Goal: Find specific page/section: Find specific page/section

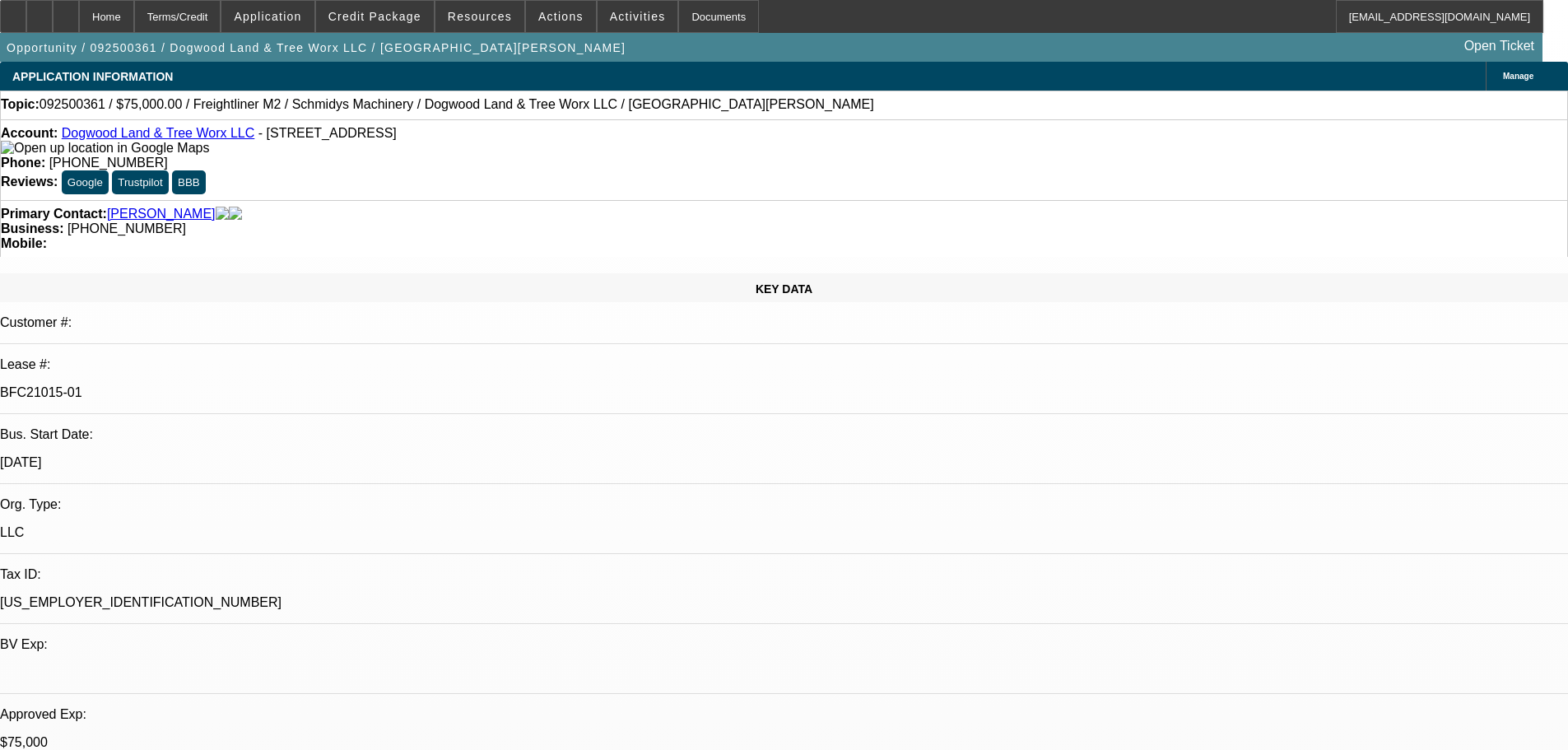
select select "0"
select select "3"
select select "0"
select select "6"
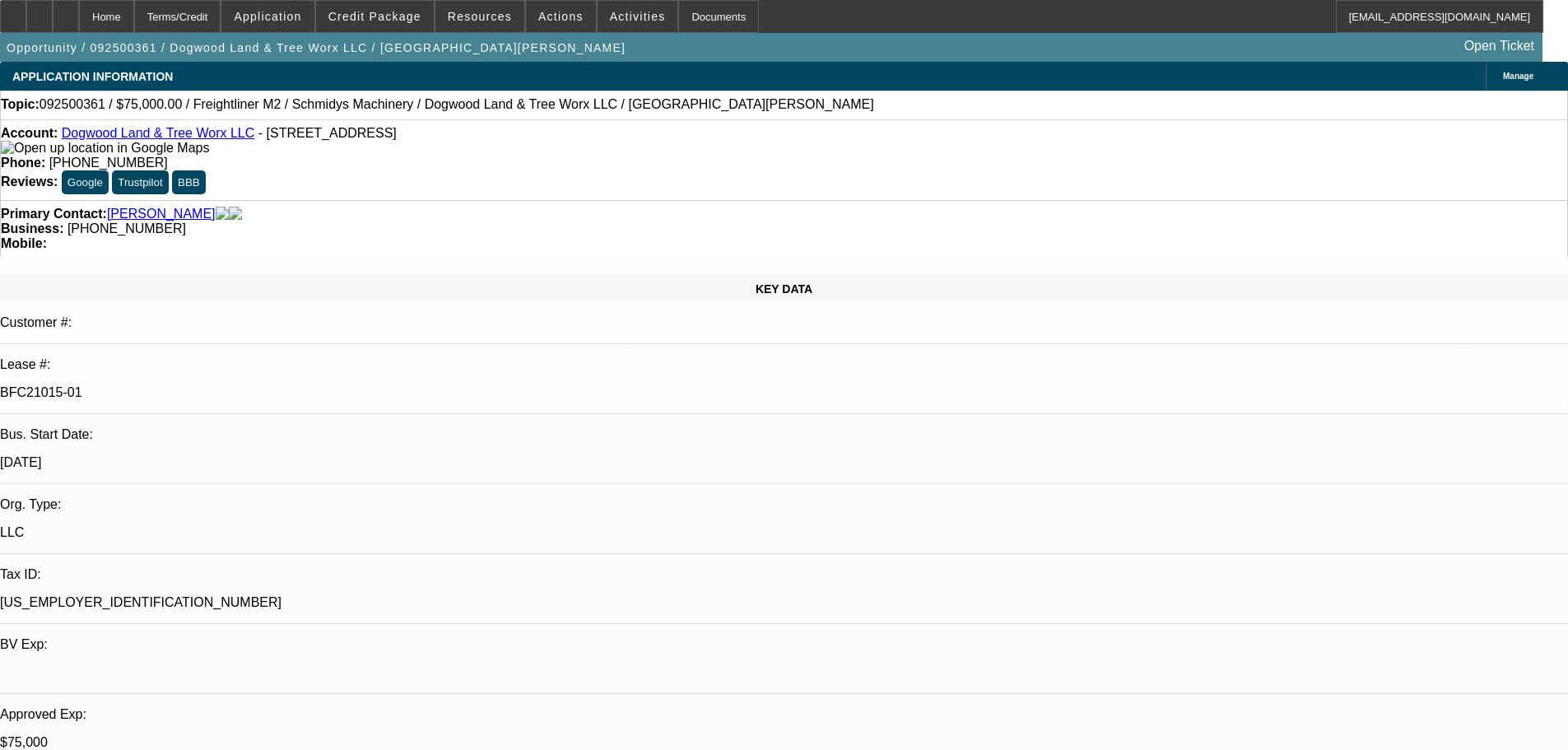
select select "0"
select select "3"
select select "0"
select select "6"
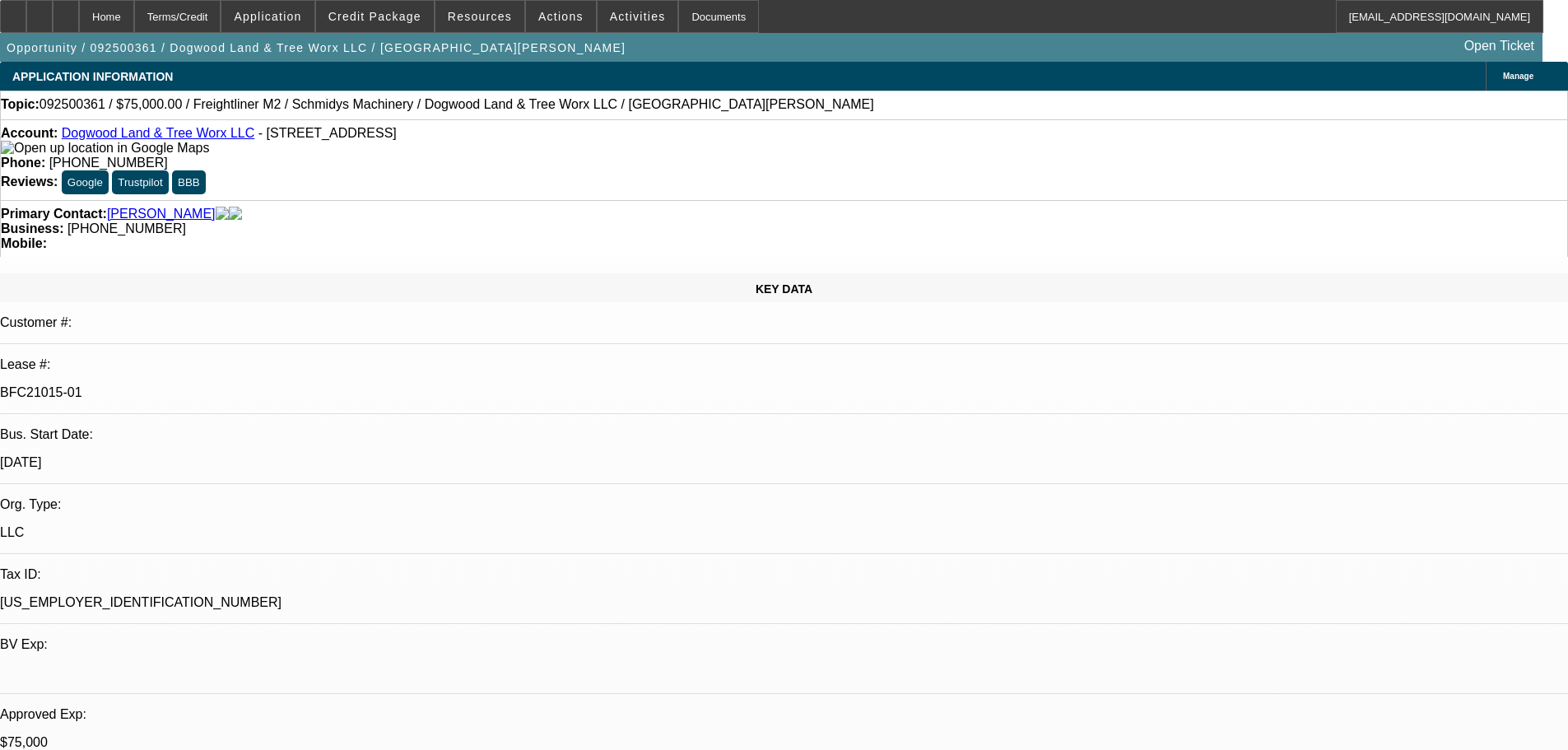
select select "0"
select select "3"
select select "0"
select select "6"
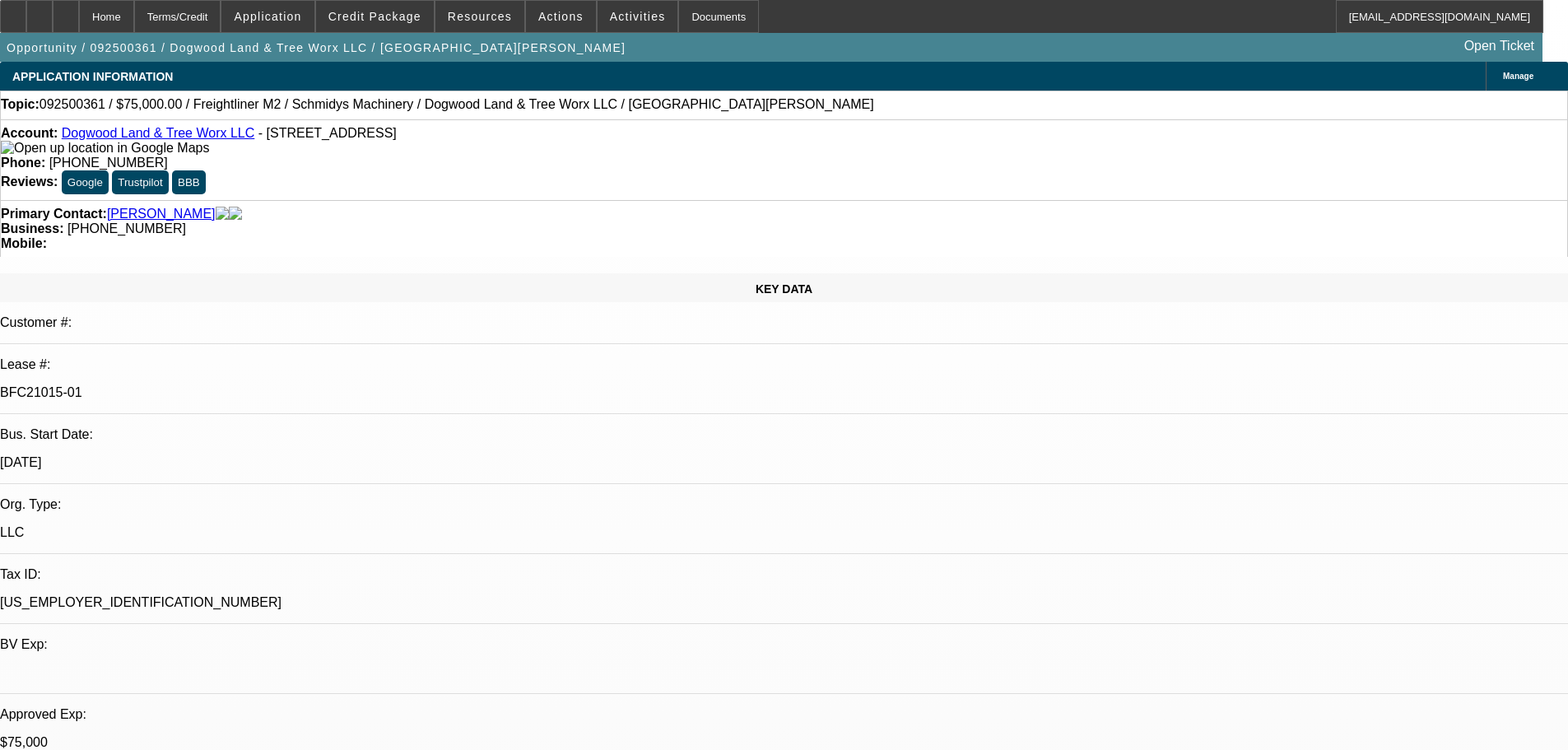
select select "0"
select select "3"
select select "0"
select select "6"
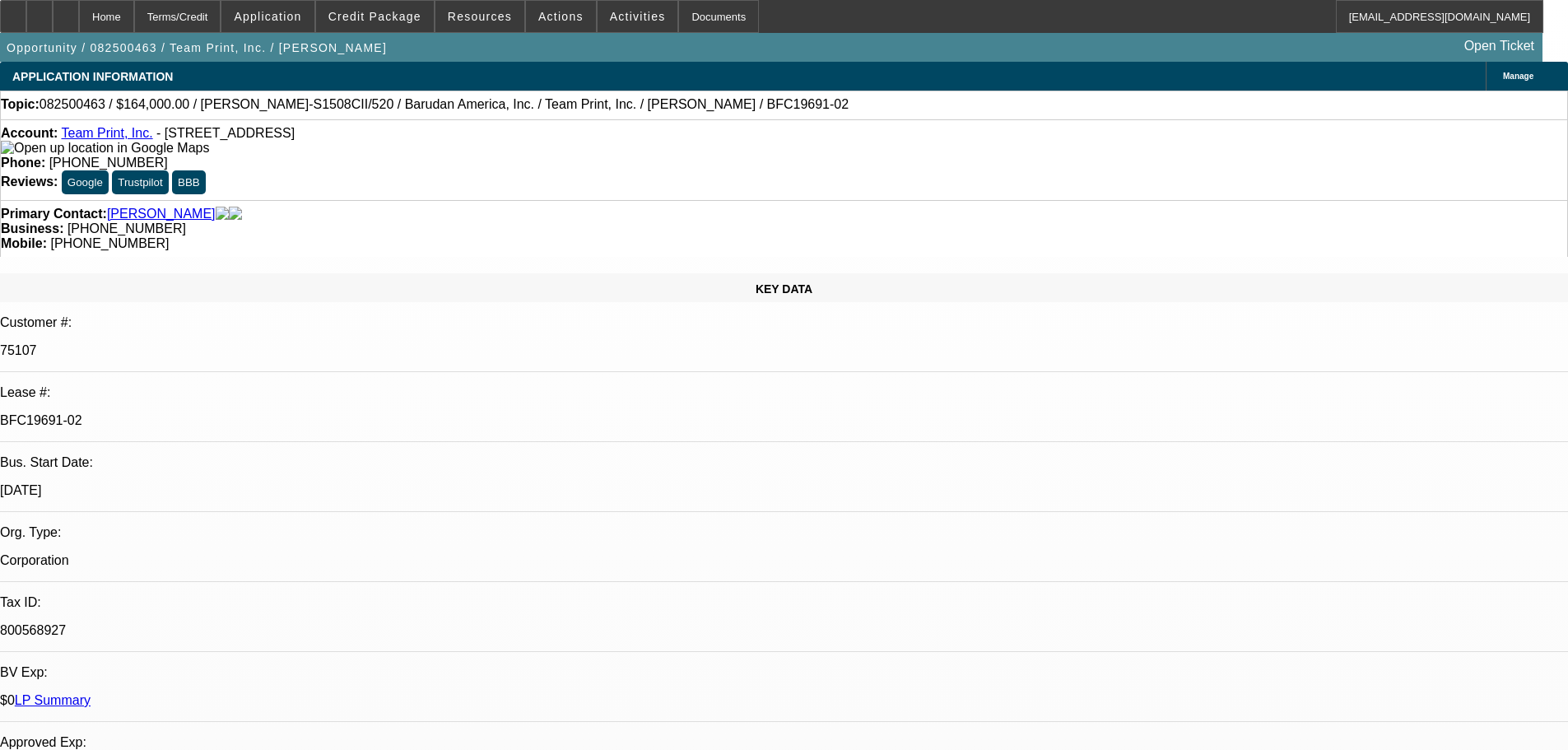
select select "0"
select select "2"
select select "0"
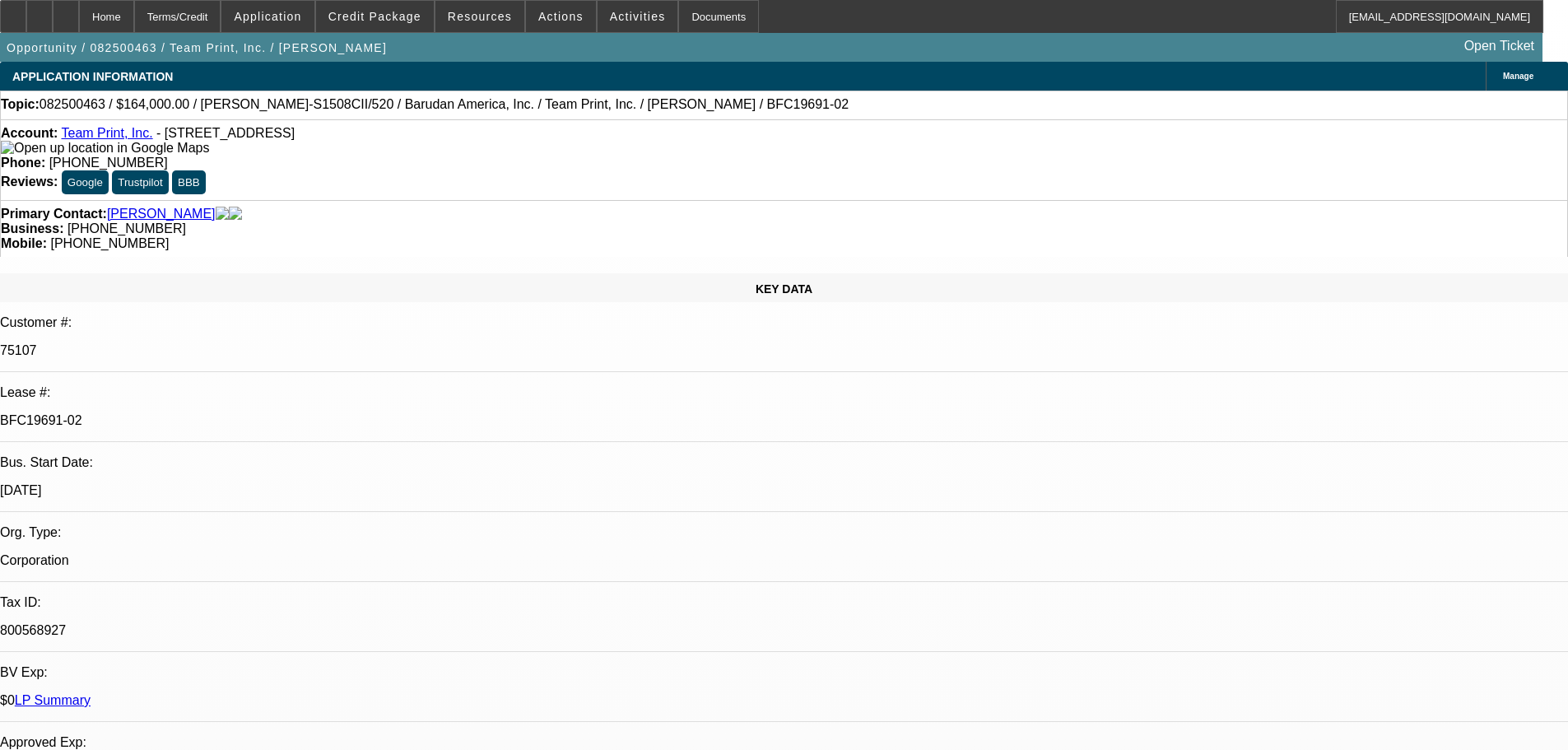
select select "0"
select select "2"
select select "0"
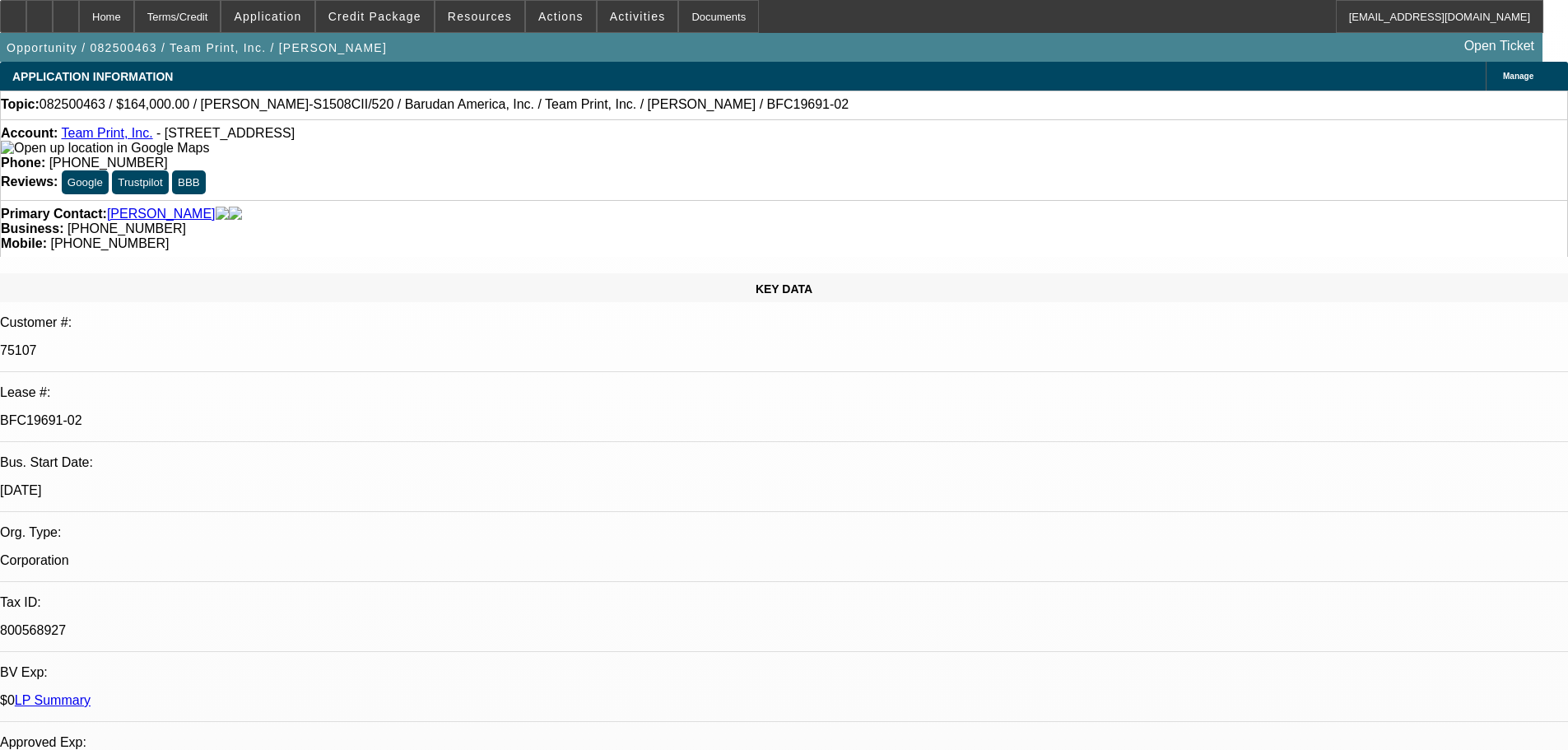
select select "0"
select select "2"
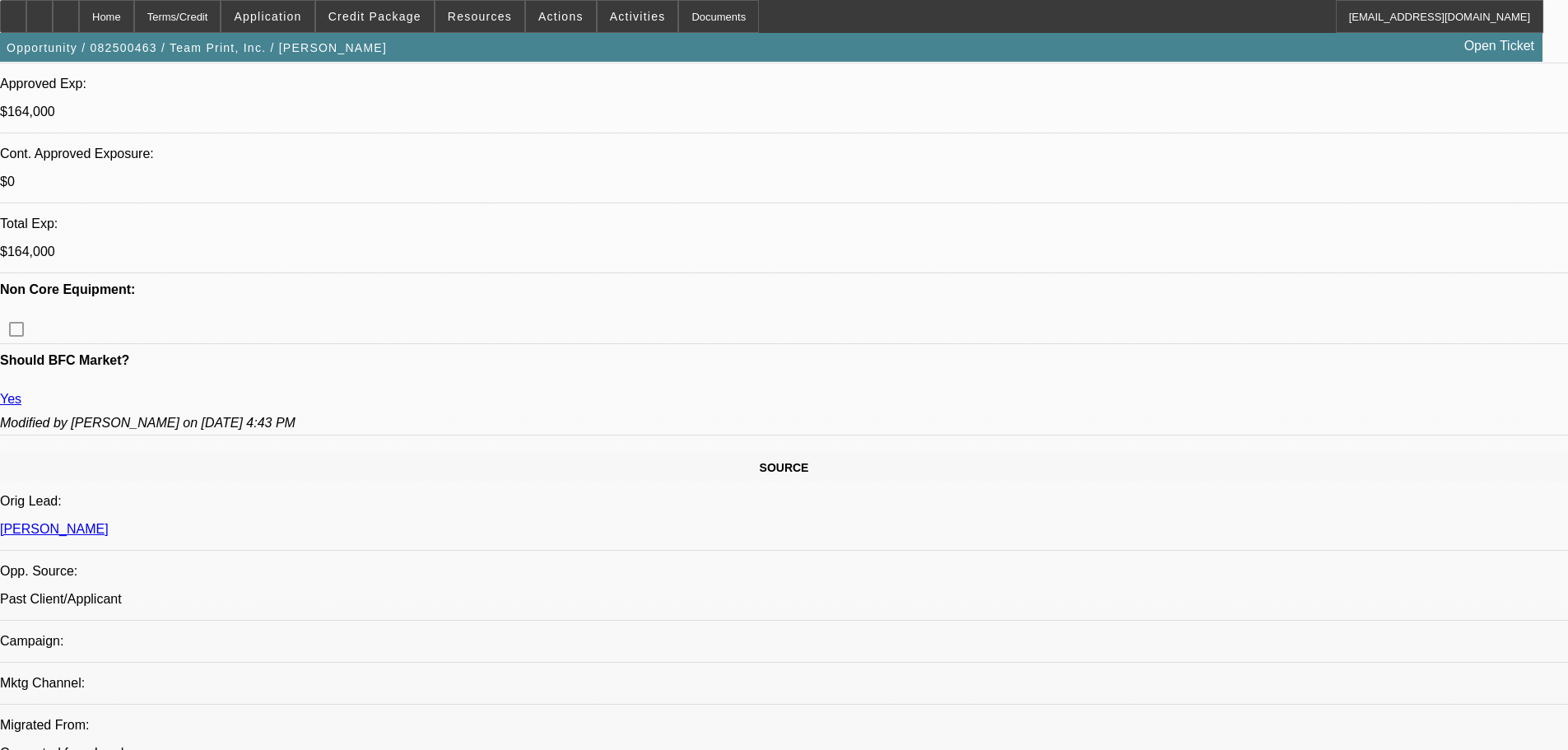
scroll to position [83, 0]
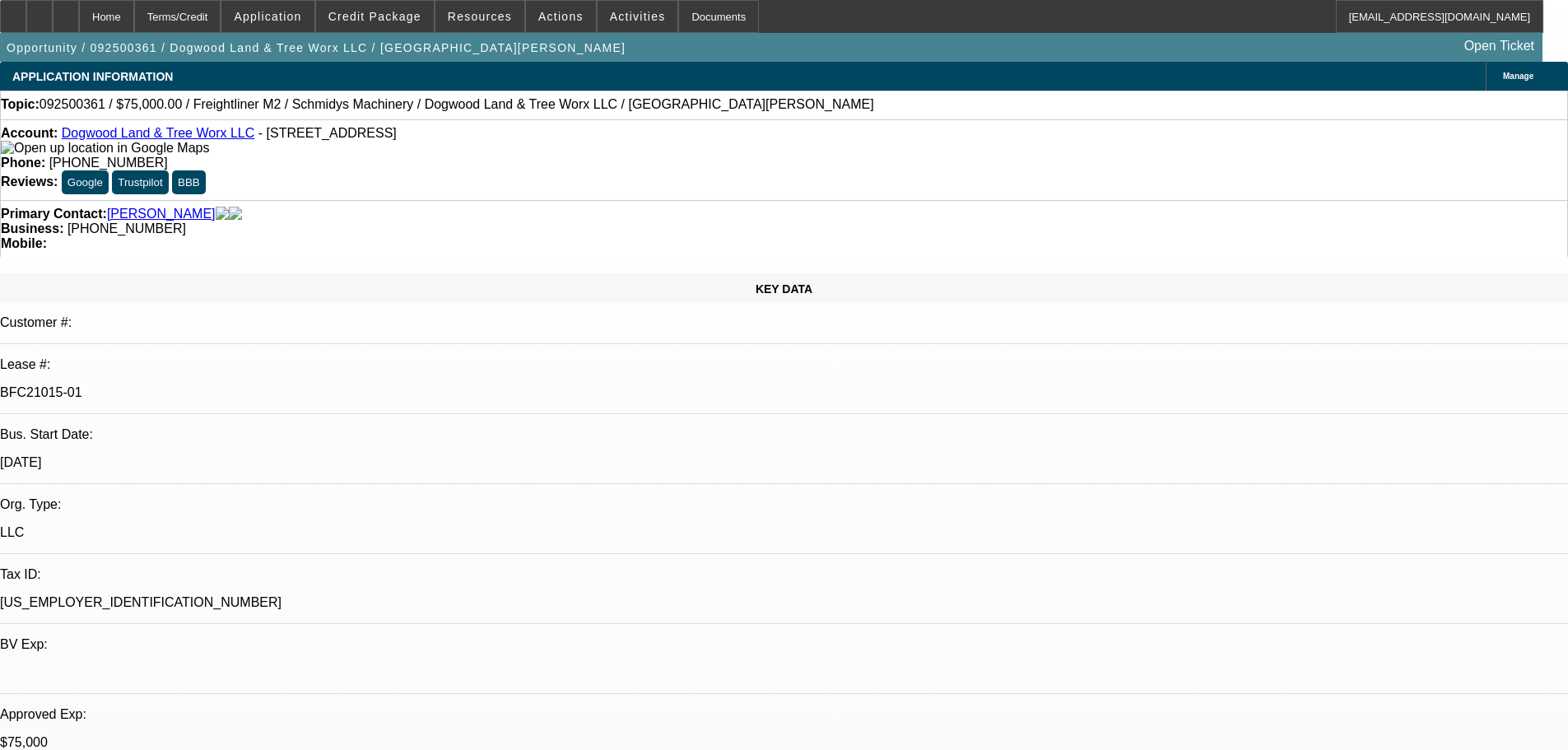
select select "0"
select select "3"
select select "0"
select select "6"
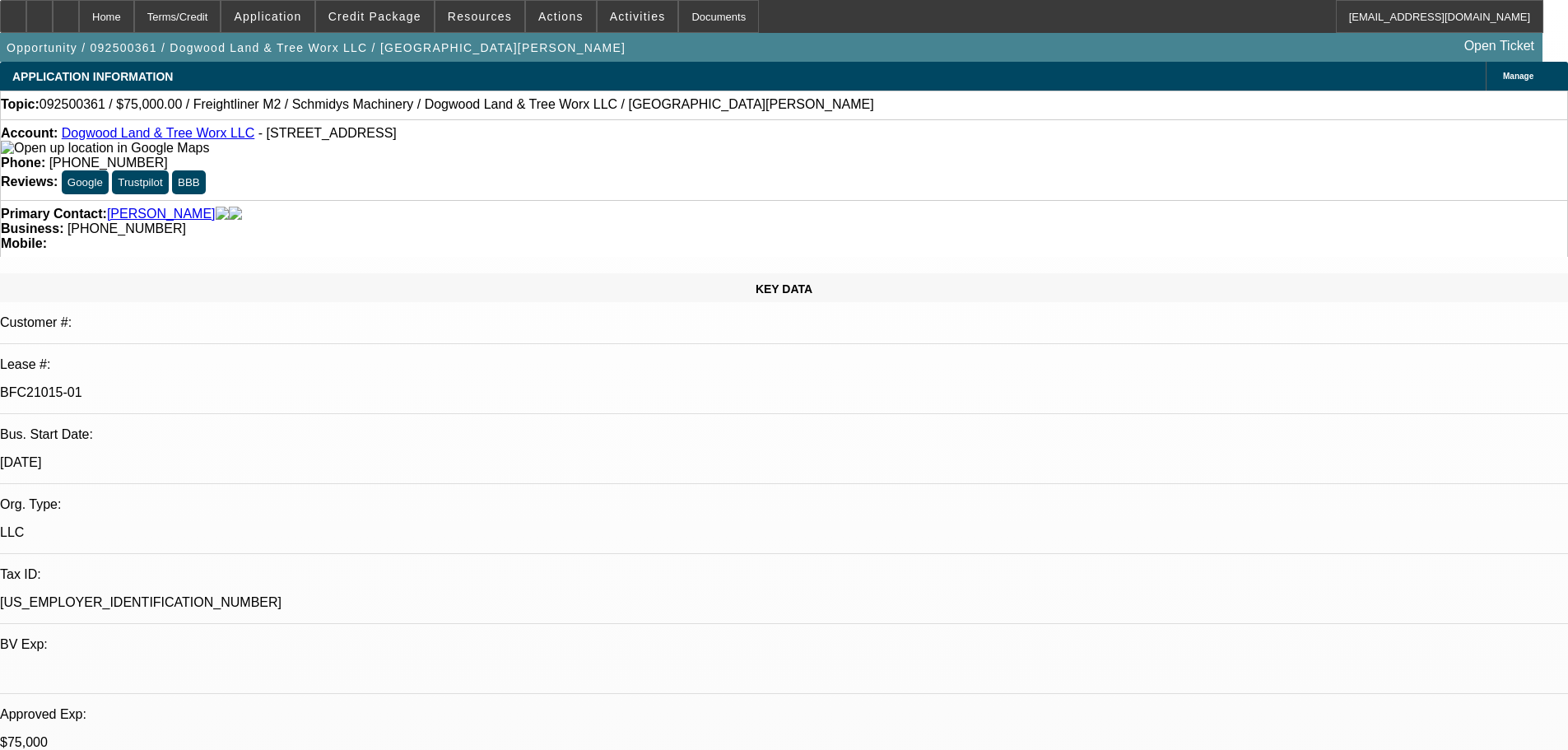
select select "0"
select select "3"
select select "0"
select select "6"
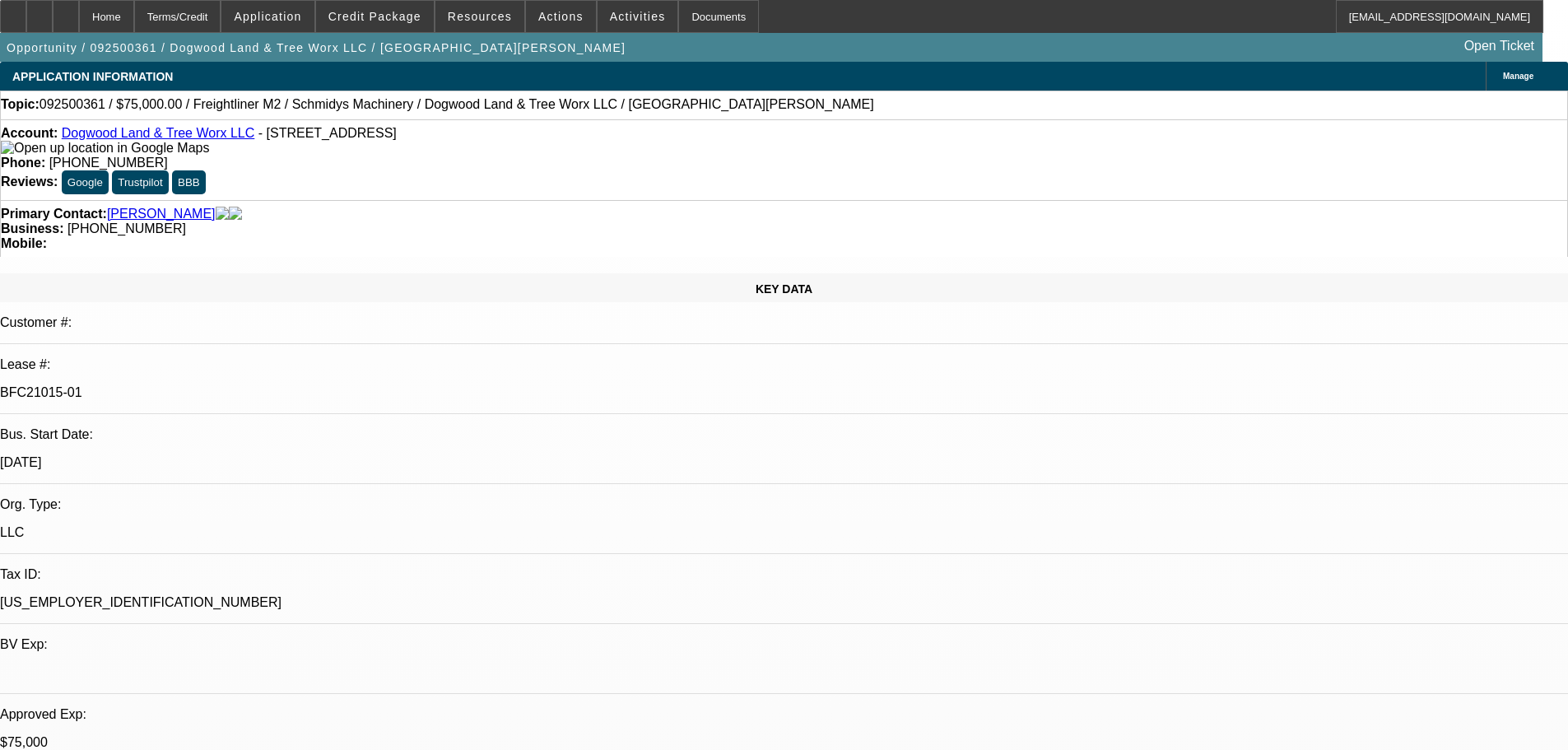
select select "0"
select select "3"
select select "0"
select select "6"
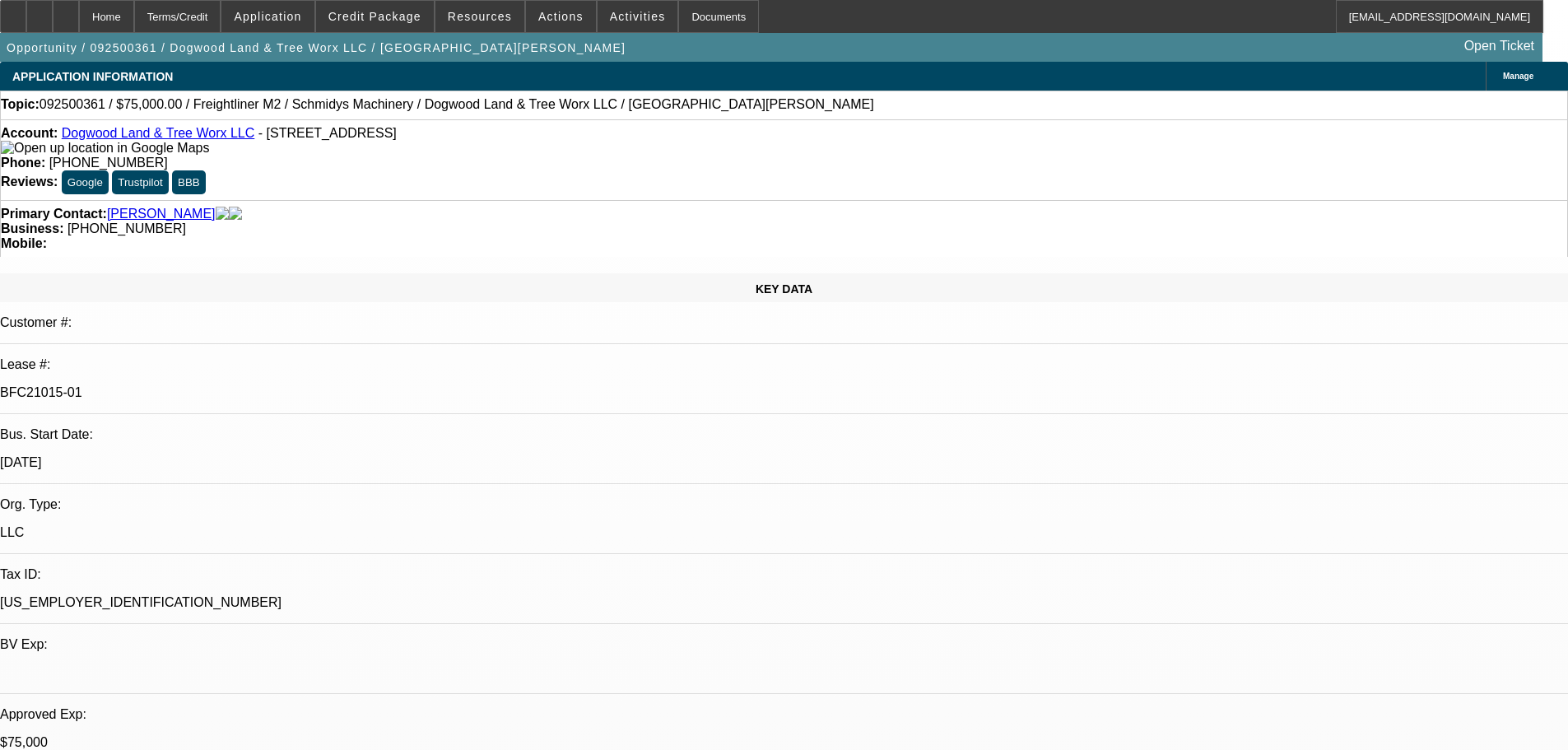
select select "0"
select select "3"
select select "0"
select select "6"
